Goal: Task Accomplishment & Management: Complete application form

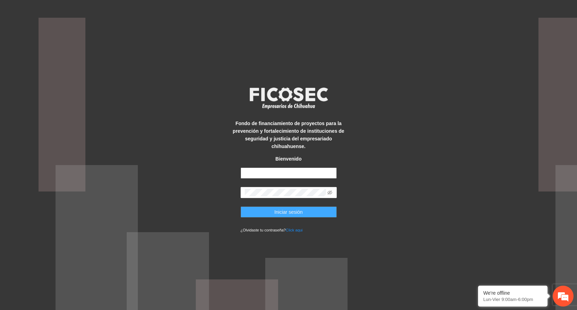
type input "**********"
click at [289, 208] on span "Iniciar sesión" at bounding box center [288, 212] width 28 height 8
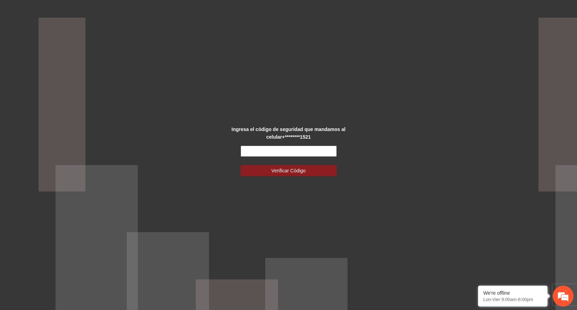
click at [267, 147] on input "text" at bounding box center [289, 150] width 96 height 11
type input "******"
click at [277, 166] on button "Verificar Código" at bounding box center [289, 170] width 96 height 11
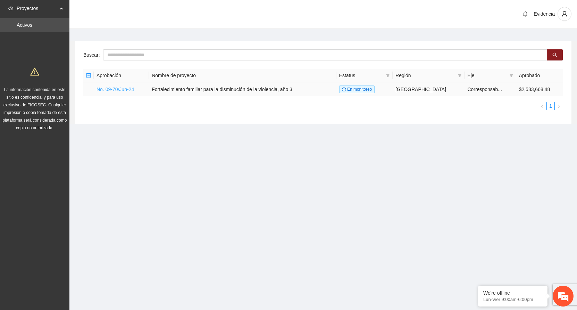
click at [119, 90] on link "No. 09-70/Jun-24" at bounding box center [115, 89] width 37 height 6
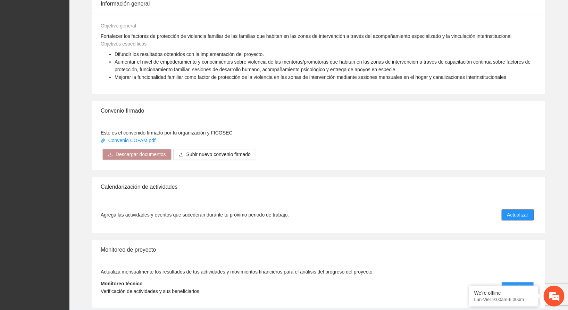
scroll to position [494, 0]
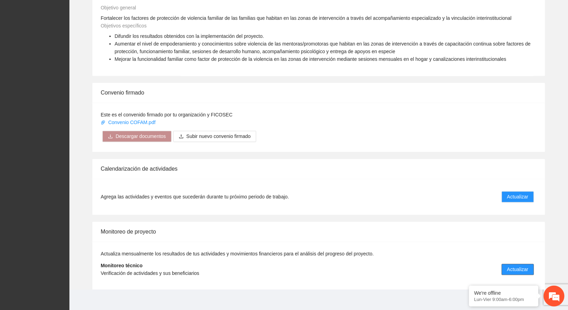
click at [511, 266] on span "Actualizar" at bounding box center [517, 270] width 21 height 8
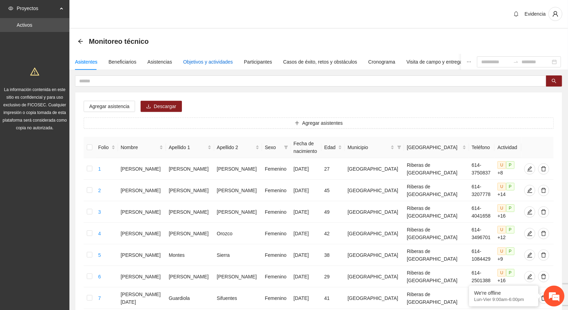
click at [215, 63] on div "Objetivos y actividades" at bounding box center [208, 62] width 50 height 8
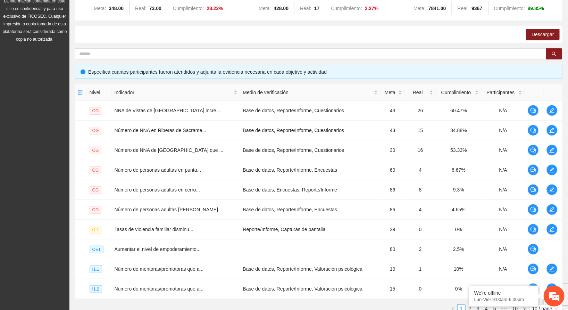
scroll to position [146, 0]
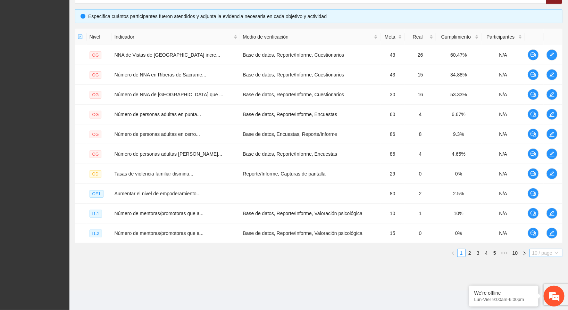
click at [549, 254] on span "10 / page" at bounding box center [545, 253] width 27 height 8
click at [469, 287] on em at bounding box center [469, 286] width 7 height 7
click at [537, 252] on span "10 / page" at bounding box center [545, 253] width 27 height 8
click at [532, 299] on div "100 / page" at bounding box center [546, 298] width 34 height 11
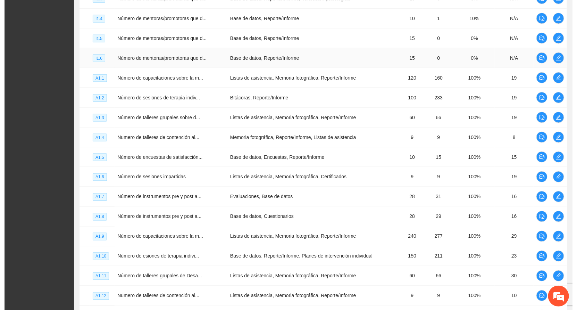
scroll to position [563, 0]
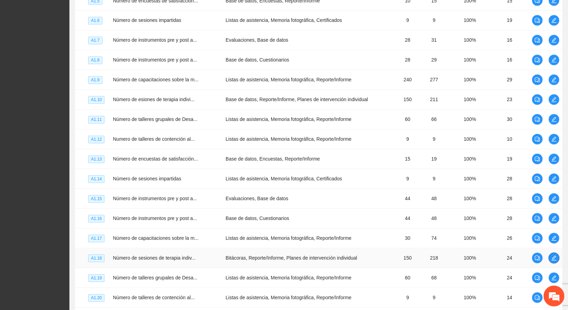
click at [553, 257] on icon "edit" at bounding box center [554, 258] width 6 height 6
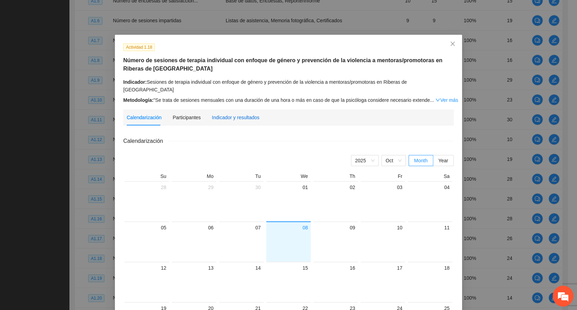
click at [225, 114] on div "Indicador y resultados" at bounding box center [236, 118] width 48 height 8
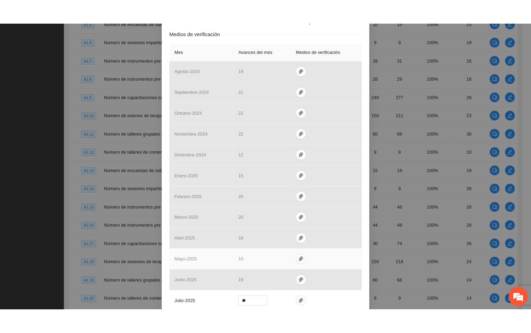
scroll to position [236, 0]
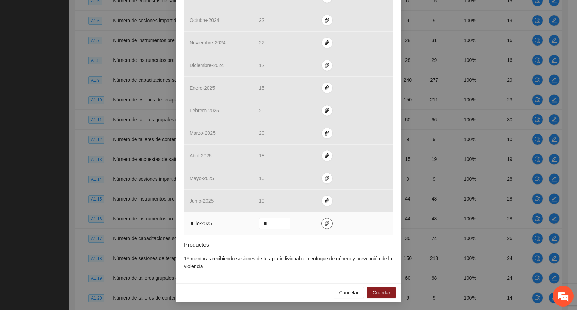
click at [324, 222] on icon "paper-clip" at bounding box center [327, 223] width 6 height 6
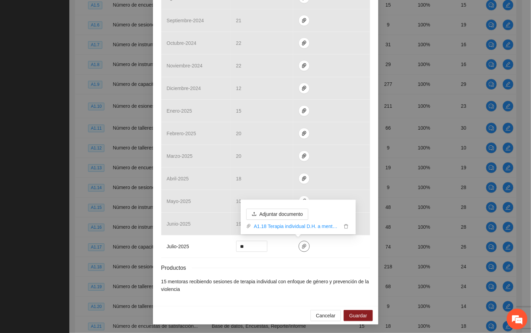
scroll to position [213, 0]
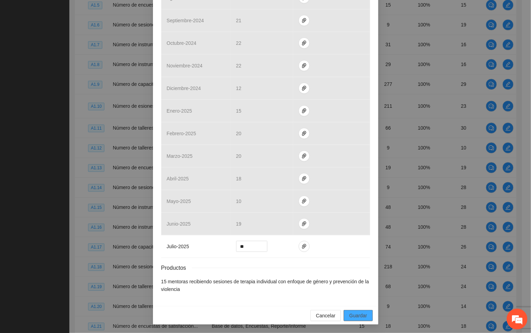
click at [353, 309] on span "Guardar" at bounding box center [359, 315] width 18 height 8
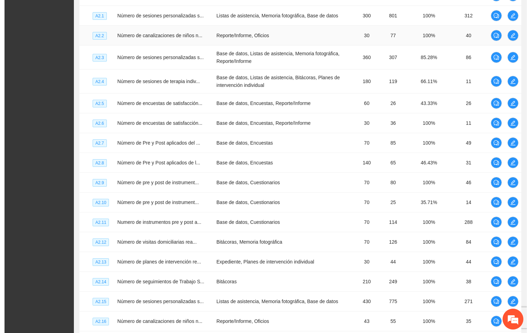
scroll to position [1135, 0]
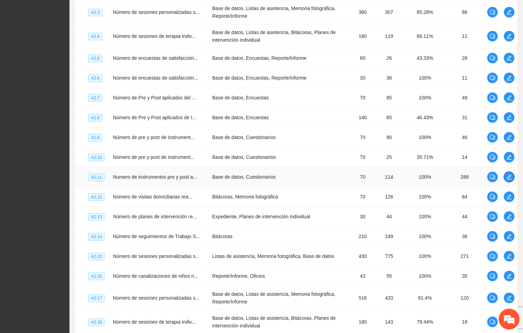
click at [511, 179] on icon "edit" at bounding box center [509, 177] width 6 height 6
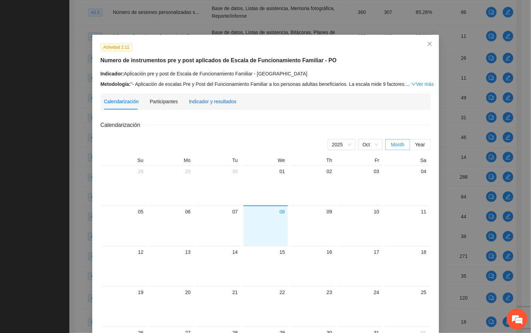
click at [203, 98] on div "Indicador y resultados" at bounding box center [213, 102] width 48 height 8
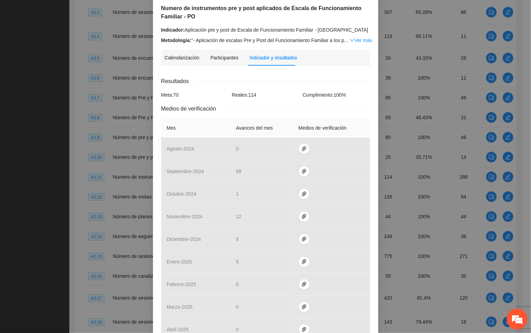
scroll to position [156, 0]
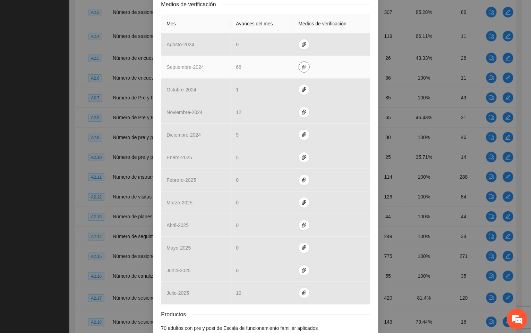
click at [301, 68] on span "paper-clip" at bounding box center [304, 67] width 10 height 6
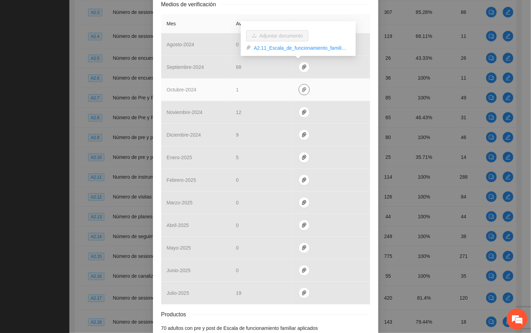
click at [302, 90] on icon "paper-clip" at bounding box center [305, 90] width 6 height 6
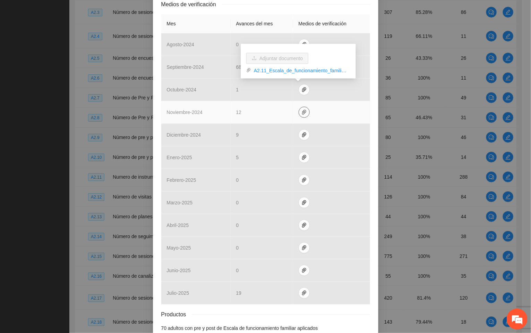
click at [301, 108] on button "button" at bounding box center [304, 112] width 11 height 11
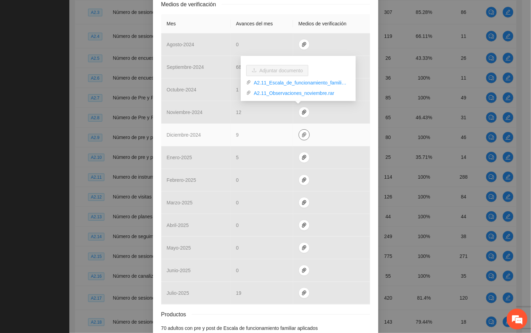
click at [302, 135] on span "paper-clip" at bounding box center [304, 135] width 10 height 6
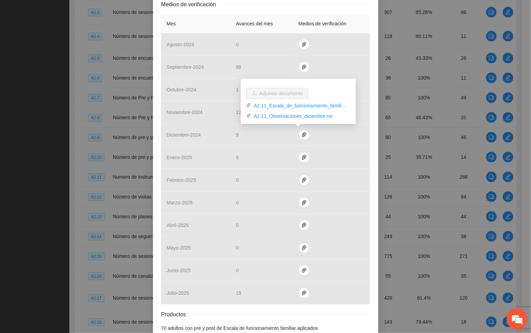
click at [335, 7] on div "Medios de verificación" at bounding box center [265, 4] width 209 height 9
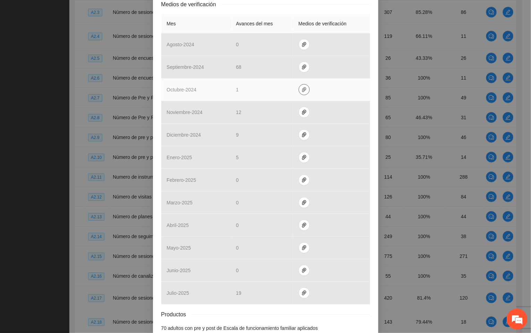
click at [302, 89] on icon "paper-clip" at bounding box center [305, 90] width 6 height 6
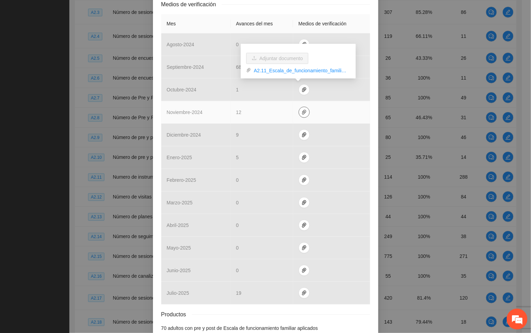
click at [302, 114] on icon "paper-clip" at bounding box center [305, 112] width 6 height 6
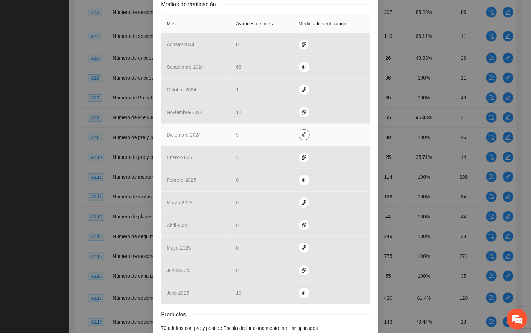
click at [302, 135] on icon "paper-clip" at bounding box center [305, 135] width 6 height 6
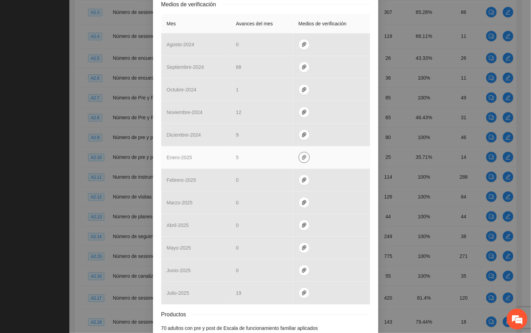
click at [299, 154] on button "button" at bounding box center [304, 157] width 11 height 11
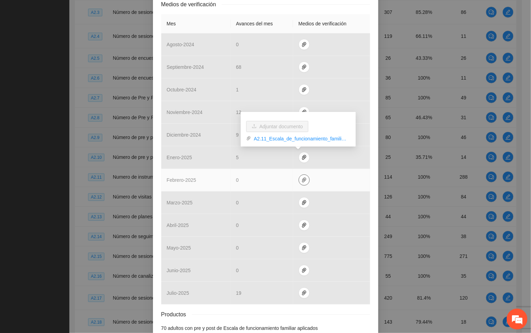
click at [302, 179] on icon "paper-clip" at bounding box center [305, 180] width 6 height 6
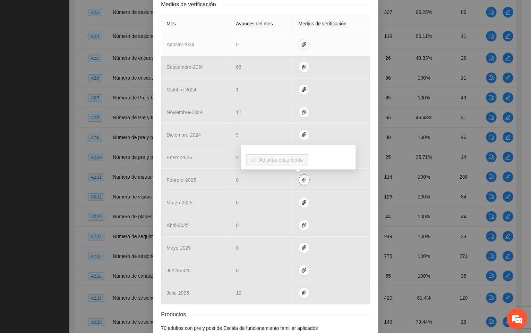
scroll to position [197, 0]
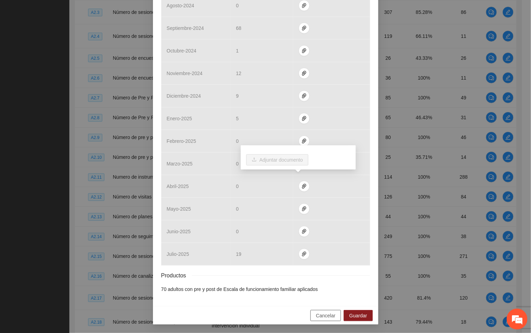
click at [320, 309] on span "Cancelar" at bounding box center [325, 315] width 19 height 8
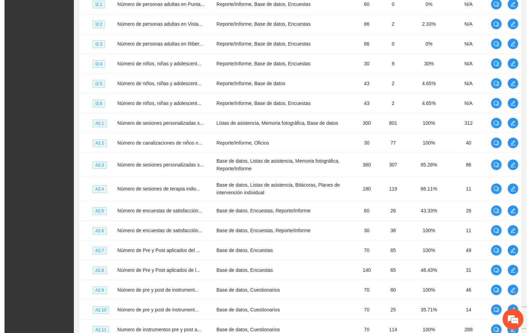
scroll to position [927, 0]
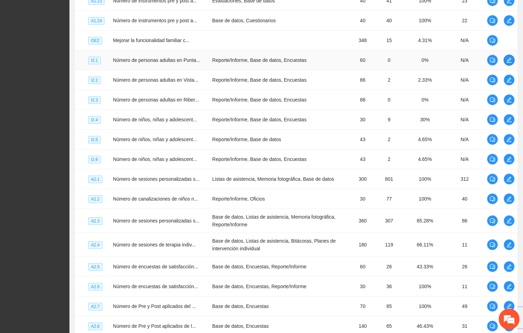
click at [507, 63] on icon "edit" at bounding box center [509, 60] width 6 height 6
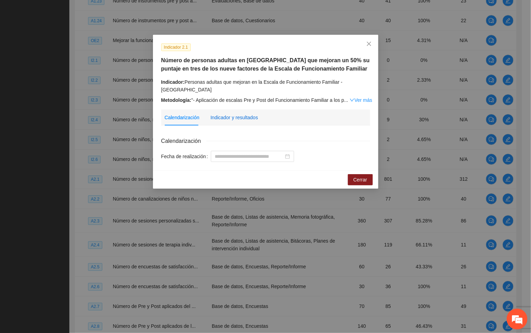
click at [237, 114] on div "Indicador y resultados" at bounding box center [235, 118] width 48 height 8
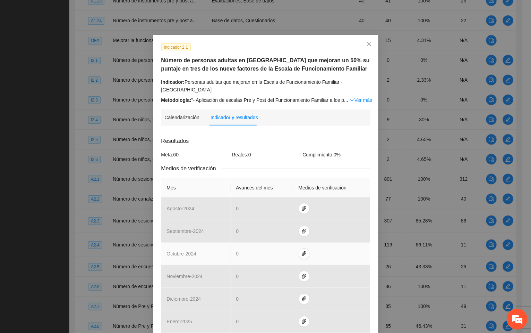
scroll to position [104, 0]
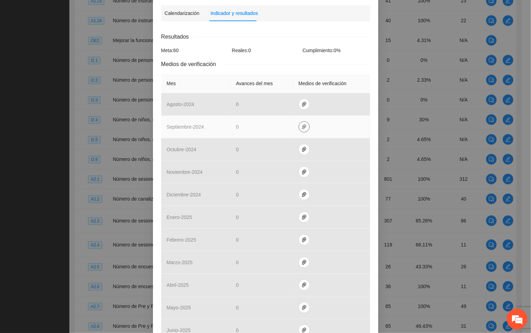
click at [302, 124] on icon "paper-clip" at bounding box center [305, 127] width 6 height 6
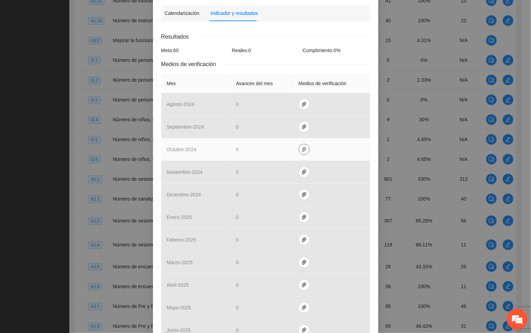
click at [300, 144] on button "button" at bounding box center [304, 149] width 11 height 11
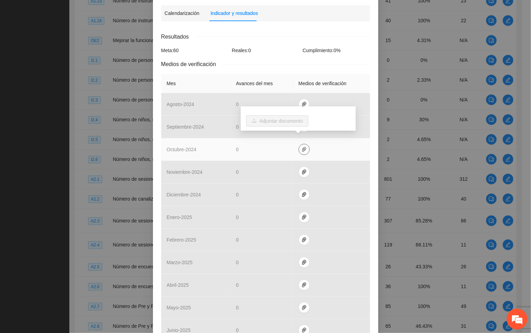
click at [300, 144] on button "button" at bounding box center [304, 149] width 11 height 11
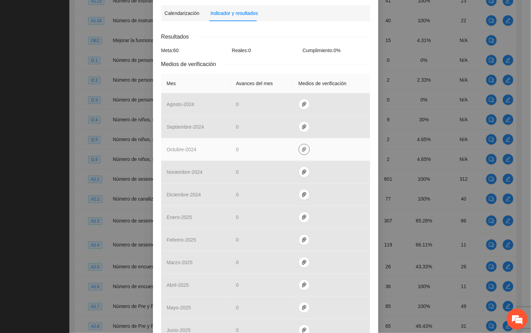
scroll to position [205, 0]
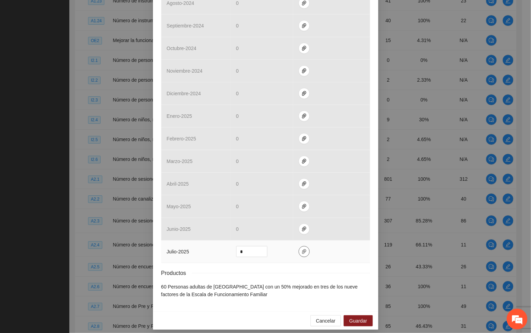
click at [302, 249] on icon "paper-clip" at bounding box center [304, 251] width 4 height 5
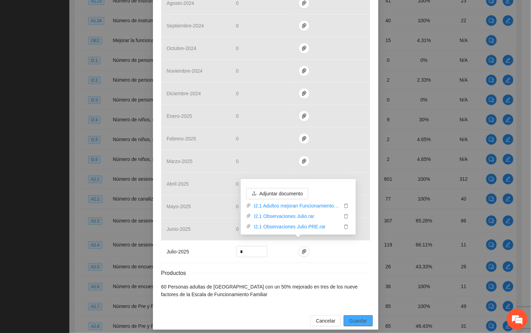
click at [353, 309] on span "Guardar" at bounding box center [359, 321] width 18 height 8
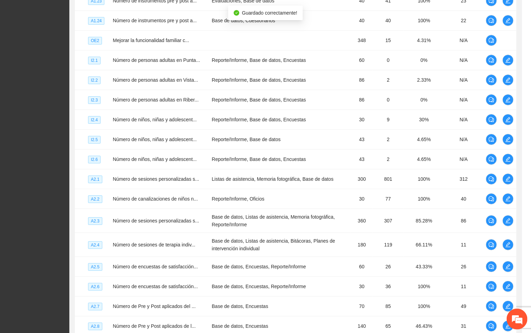
scroll to position [170, 0]
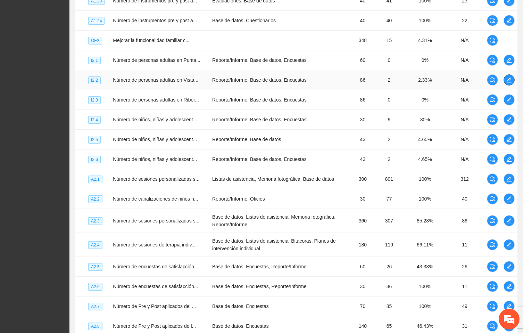
click at [509, 83] on icon "edit" at bounding box center [509, 80] width 6 height 6
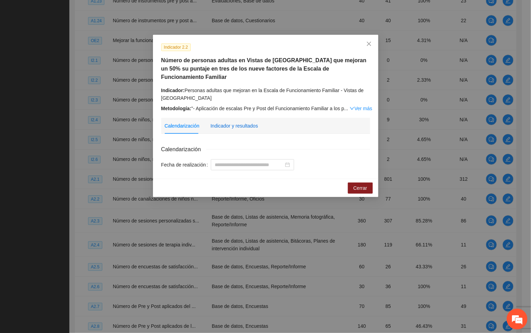
click at [236, 122] on div "Indicador y resultados" at bounding box center [235, 126] width 48 height 8
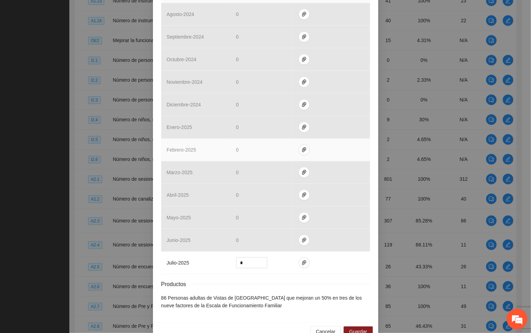
scroll to position [213, 0]
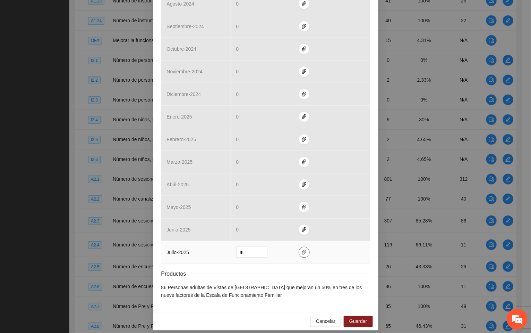
click at [302, 250] on icon "paper-clip" at bounding box center [304, 252] width 4 height 5
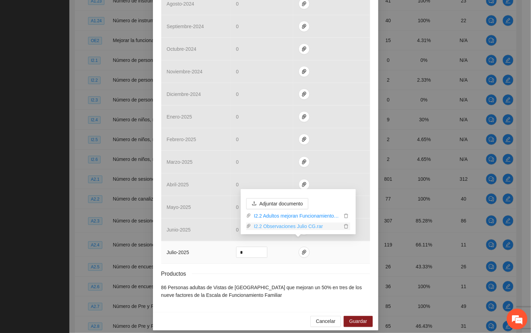
click at [302, 225] on link "I2.2 Observaciones Julio CG.rar" at bounding box center [296, 226] width 91 height 8
click at [345, 226] on icon "delete" at bounding box center [346, 226] width 5 height 5
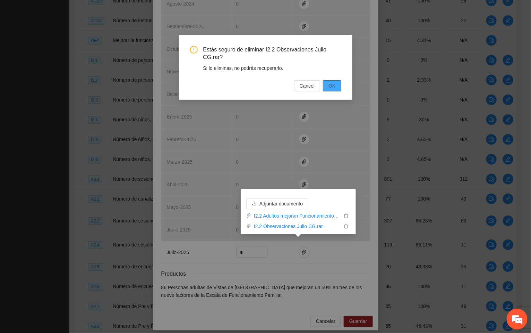
click at [333, 84] on span "OK" at bounding box center [332, 86] width 7 height 8
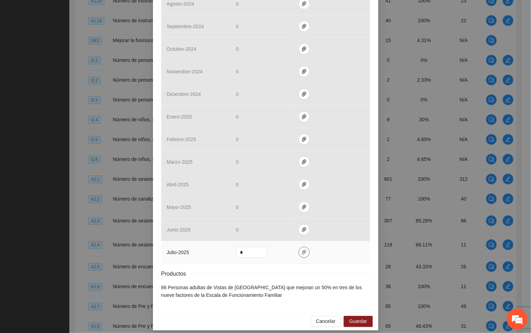
click at [302, 250] on icon "paper-clip" at bounding box center [304, 252] width 4 height 5
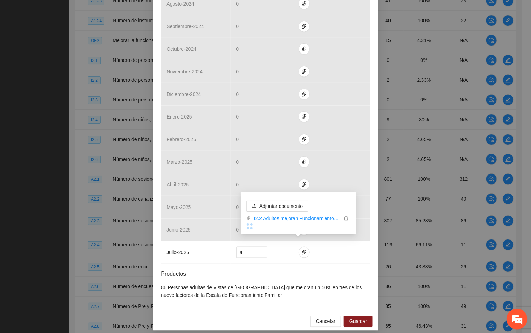
click at [270, 309] on div "Cancelar Guardar" at bounding box center [266, 321] width 226 height 18
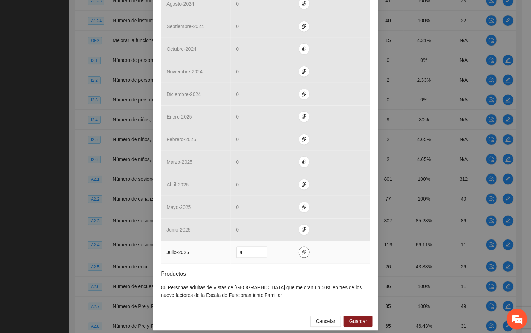
click at [299, 246] on button "button" at bounding box center [304, 251] width 11 height 11
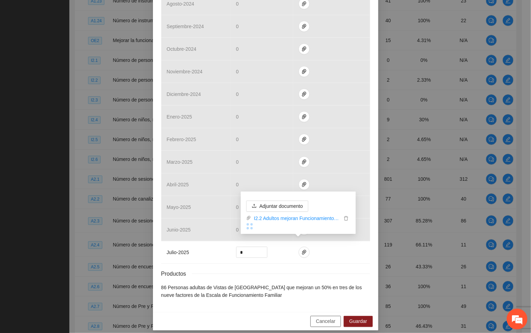
click at [326, 309] on span "Cancelar" at bounding box center [325, 321] width 19 height 8
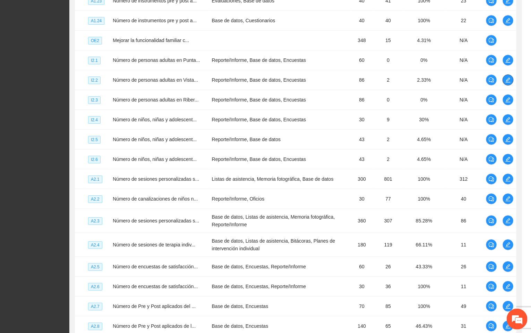
scroll to position [0, 0]
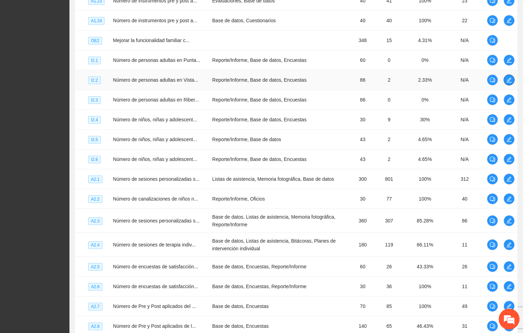
click at [511, 83] on icon "edit" at bounding box center [509, 80] width 6 height 6
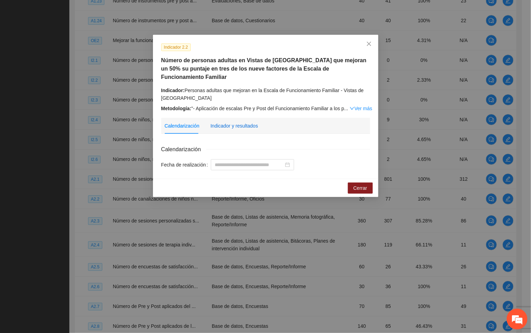
click at [222, 122] on div "Indicador y resultados" at bounding box center [235, 126] width 48 height 8
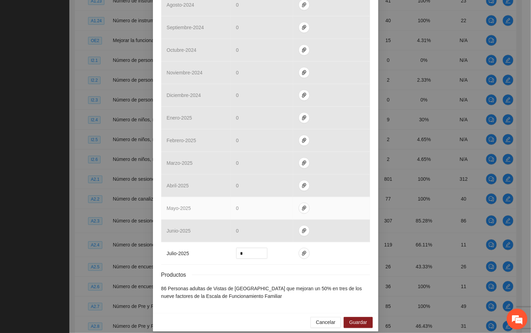
scroll to position [213, 0]
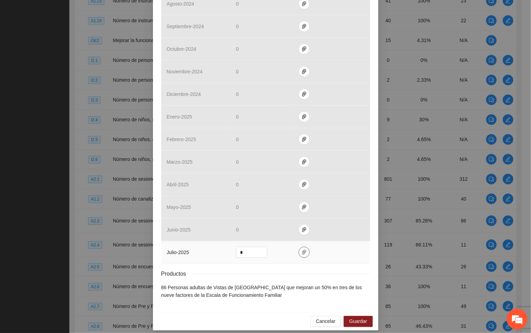
click at [299, 246] on button "button" at bounding box center [304, 251] width 11 height 11
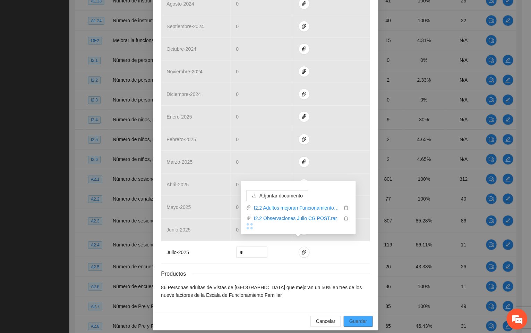
click at [362, 309] on span "Guardar" at bounding box center [359, 321] width 18 height 8
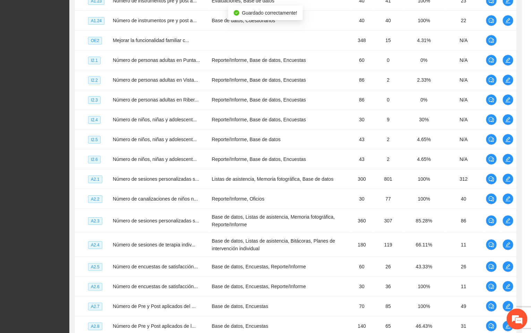
scroll to position [178, 0]
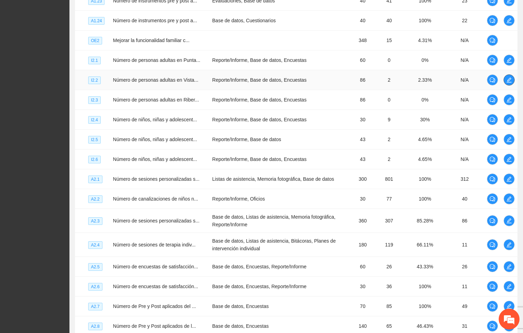
click at [508, 83] on icon "edit" at bounding box center [509, 80] width 6 height 6
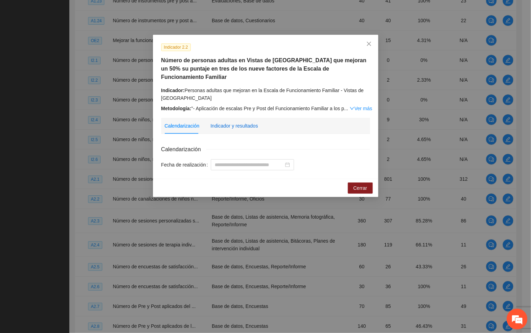
click at [238, 122] on div "Indicador y resultados" at bounding box center [235, 126] width 48 height 8
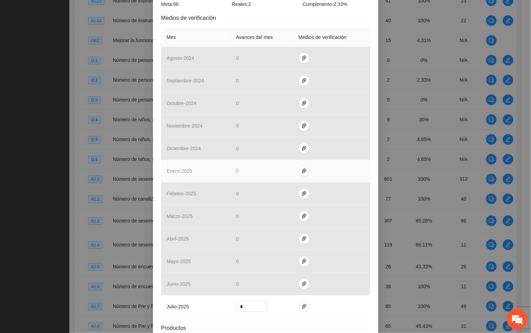
scroll to position [213, 0]
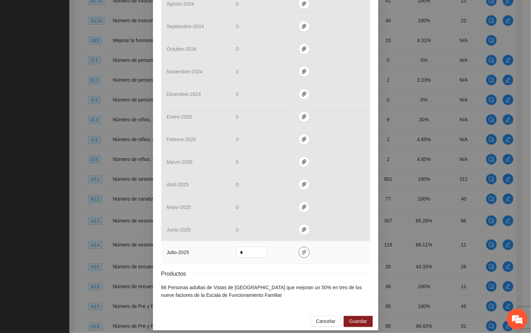
click at [302, 249] on icon "paper-clip" at bounding box center [305, 252] width 6 height 6
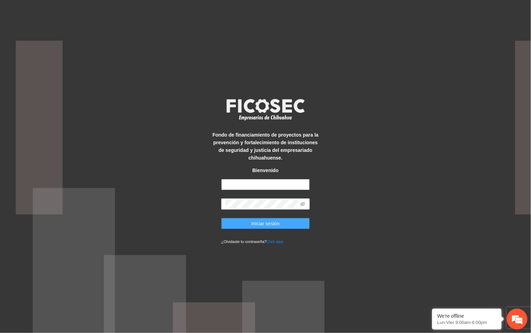
type input "**********"
click at [273, 225] on span "Iniciar sesión" at bounding box center [266, 223] width 28 height 8
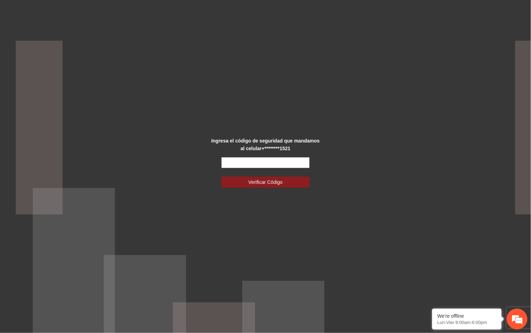
click at [230, 160] on input "text" at bounding box center [265, 162] width 89 height 11
type input "******"
click at [248, 179] on button "Verificar Código" at bounding box center [265, 181] width 89 height 11
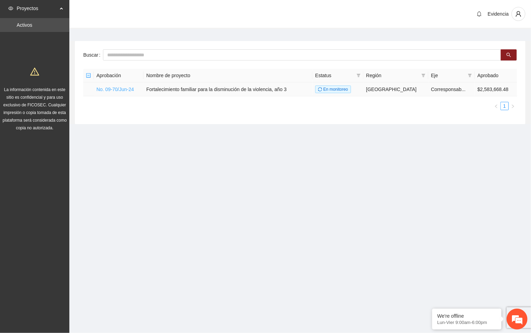
click at [127, 90] on link "No. 09-70/Jun-24" at bounding box center [115, 89] width 37 height 6
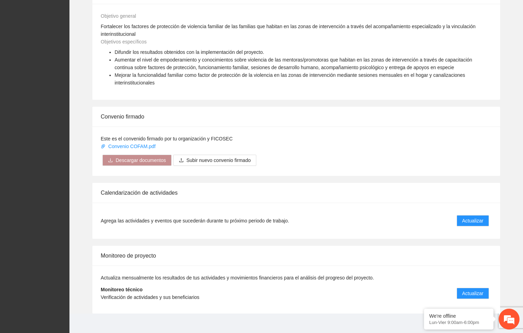
scroll to position [509, 0]
click at [468, 288] on span "Actualizar" at bounding box center [472, 292] width 21 height 8
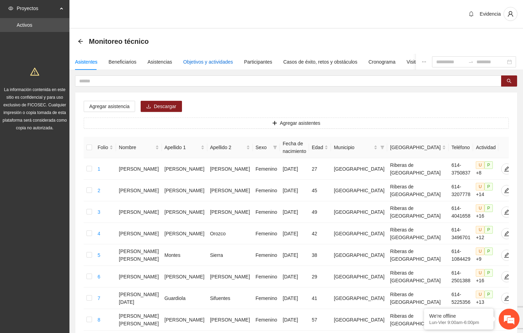
click at [194, 62] on div "Objetivos y actividades" at bounding box center [208, 62] width 50 height 8
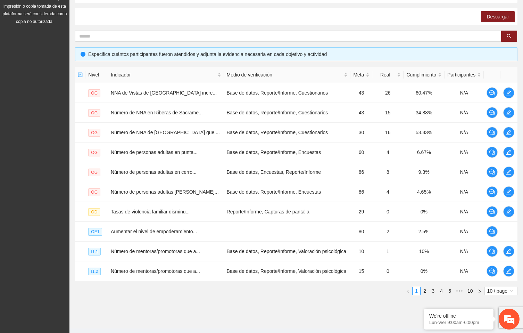
scroll to position [123, 0]
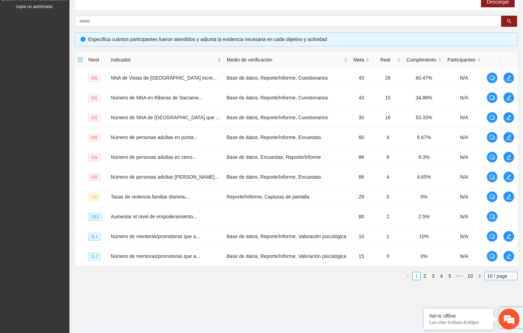
click at [506, 273] on span "10 / page" at bounding box center [500, 276] width 27 height 8
click at [423, 307] on em at bounding box center [423, 308] width 7 height 7
click at [495, 275] on span "10 / page" at bounding box center [500, 276] width 27 height 8
click at [491, 321] on div "100 / page" at bounding box center [500, 322] width 25 height 8
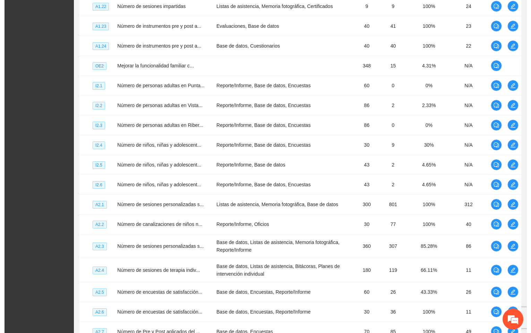
scroll to position [914, 0]
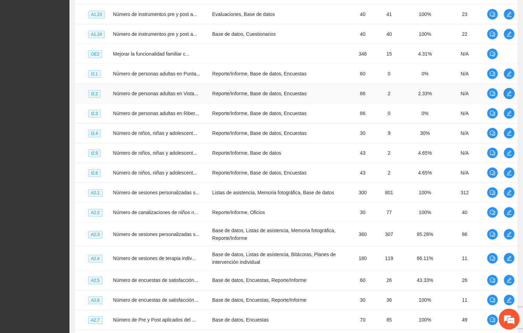
click at [508, 96] on icon "edit" at bounding box center [508, 93] width 5 height 5
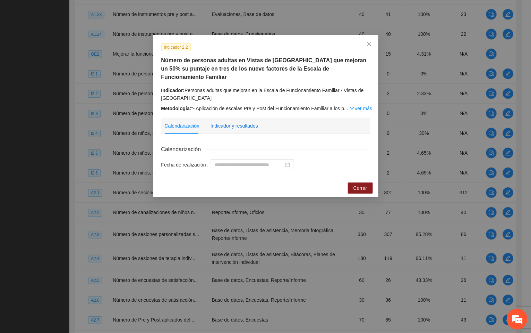
click at [235, 122] on div "Indicador y resultados" at bounding box center [235, 126] width 48 height 8
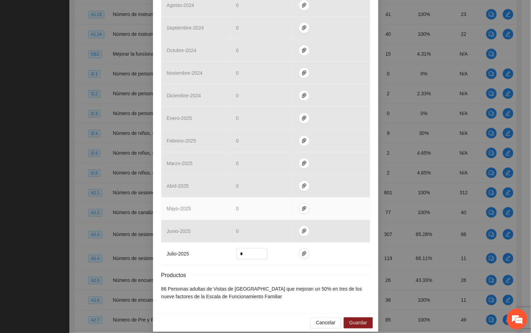
scroll to position [213, 0]
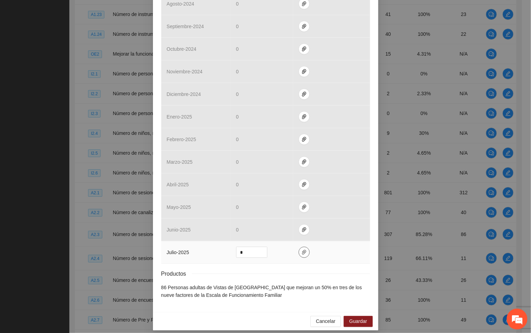
click at [302, 250] on icon "paper-clip" at bounding box center [304, 252] width 4 height 5
